Goal: Find specific page/section: Find specific page/section

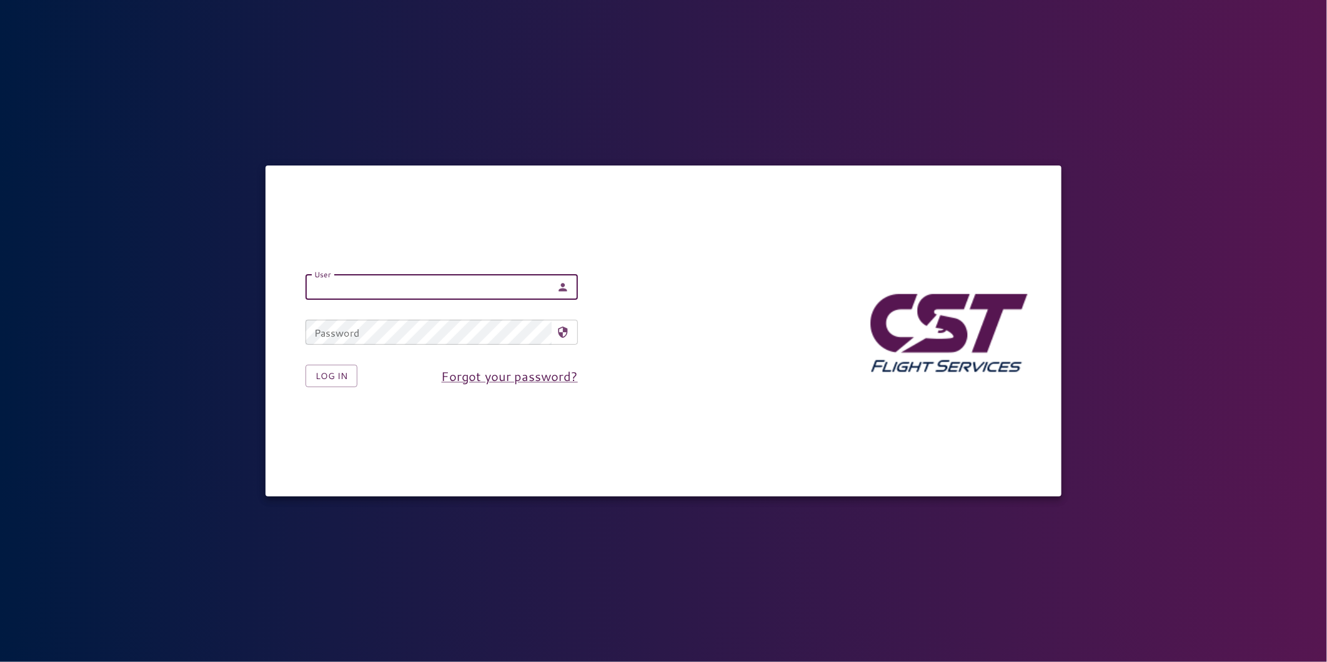
click at [467, 292] on input "User" at bounding box center [429, 287] width 246 height 25
type input "**********"
click at [346, 373] on button "Log in" at bounding box center [332, 376] width 52 height 23
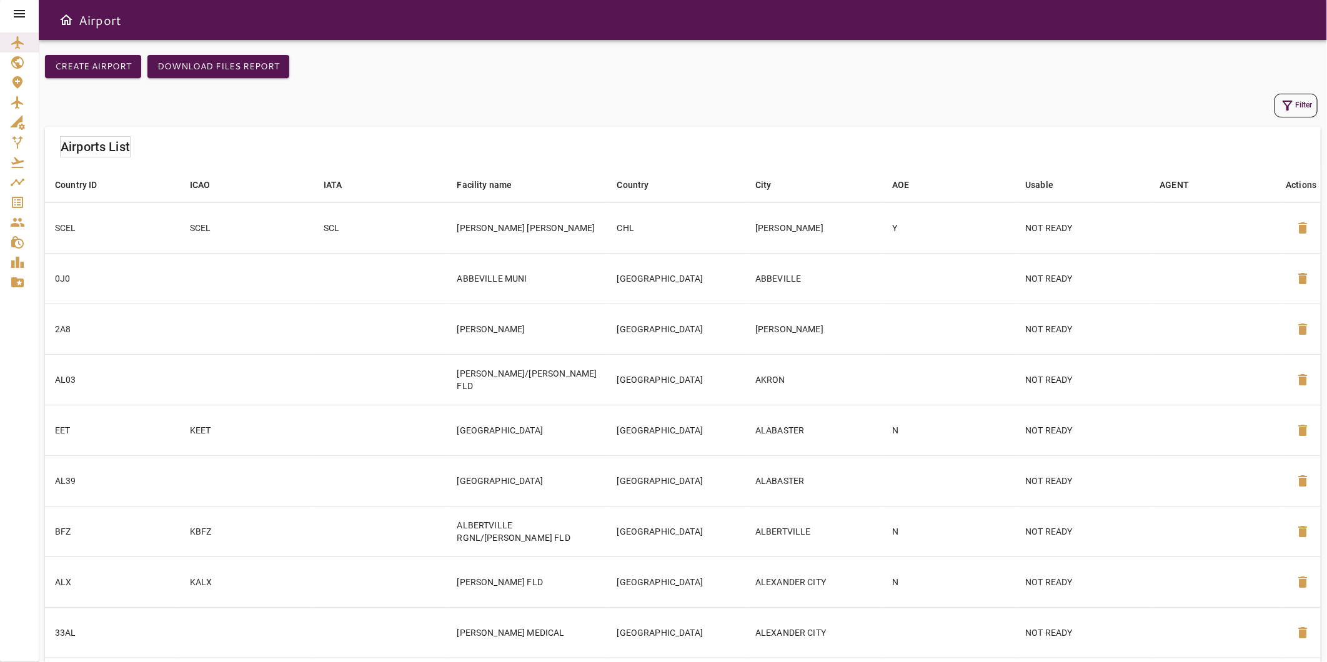
click at [20, 10] on icon at bounding box center [19, 13] width 11 height 7
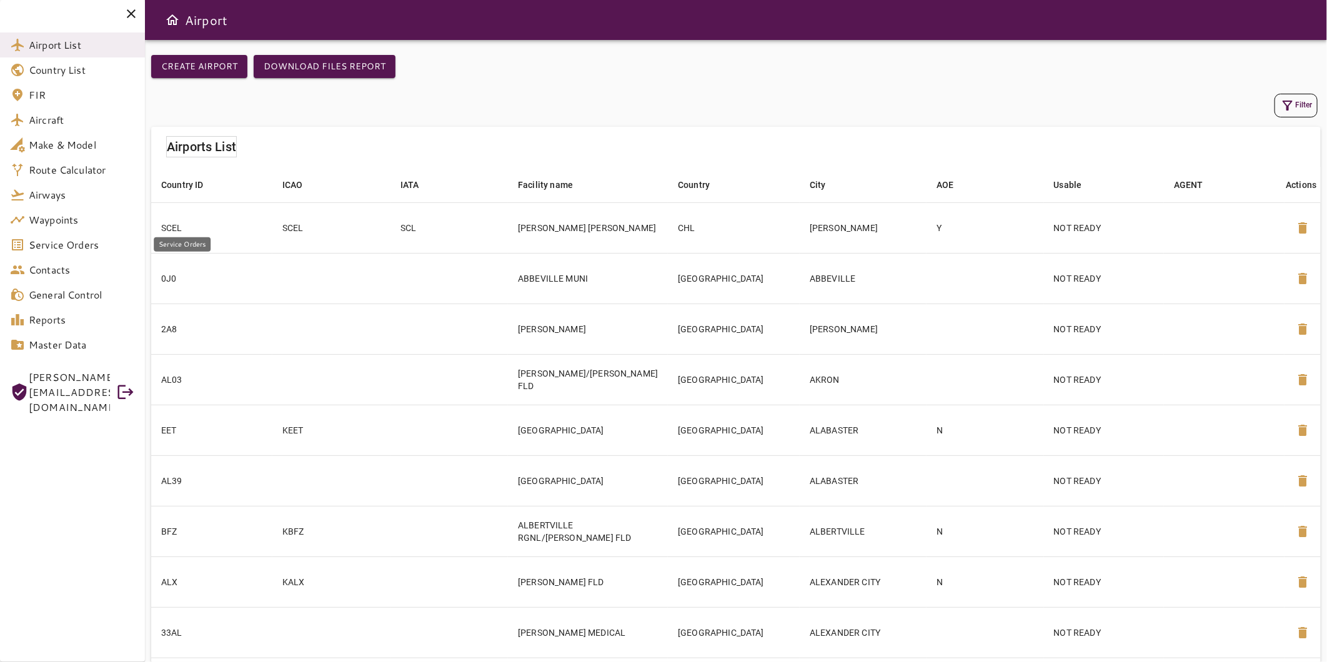
click at [77, 247] on span "Service Orders" at bounding box center [82, 244] width 106 height 15
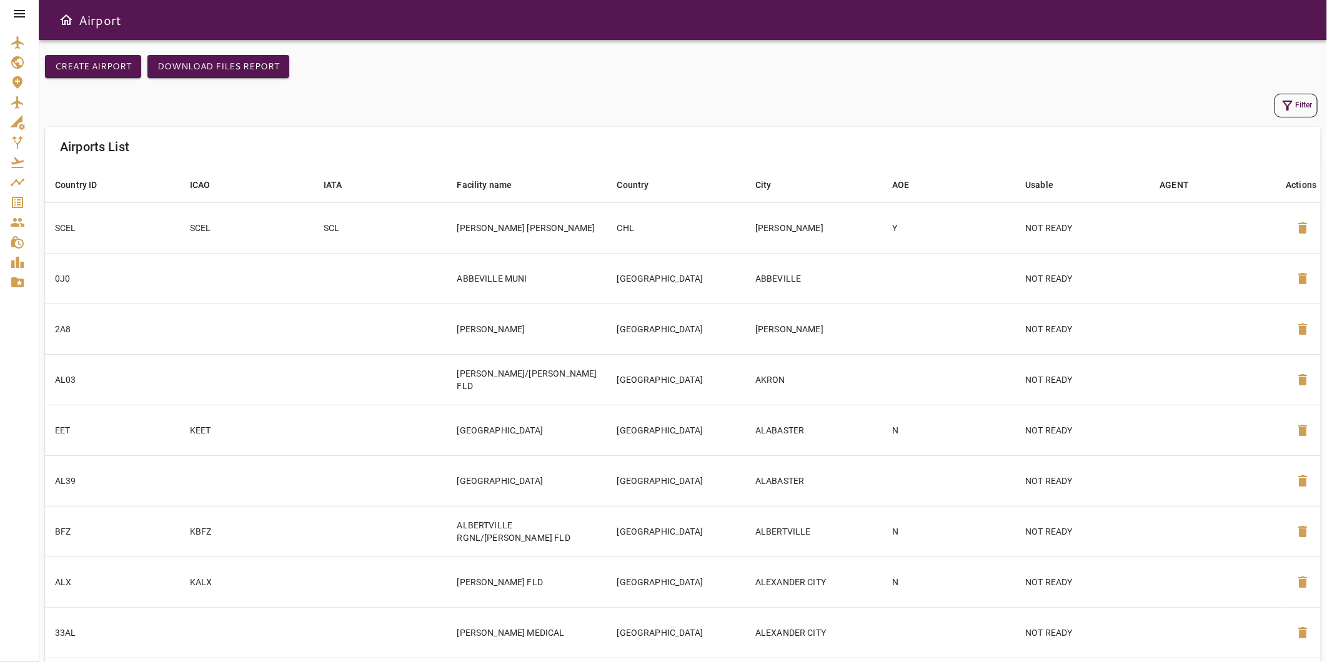
click at [12, 14] on icon at bounding box center [19, 13] width 15 height 15
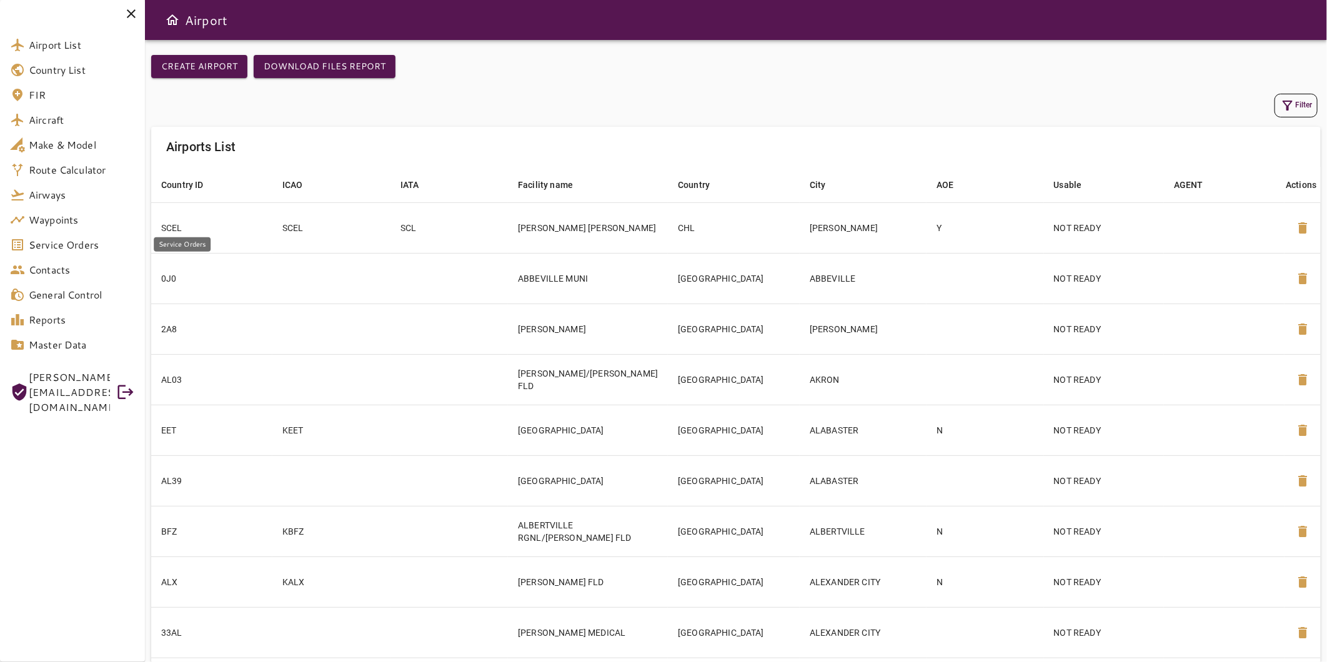
click at [60, 254] on link "Service Orders" at bounding box center [72, 244] width 145 height 25
